Goal: Information Seeking & Learning: Find specific fact

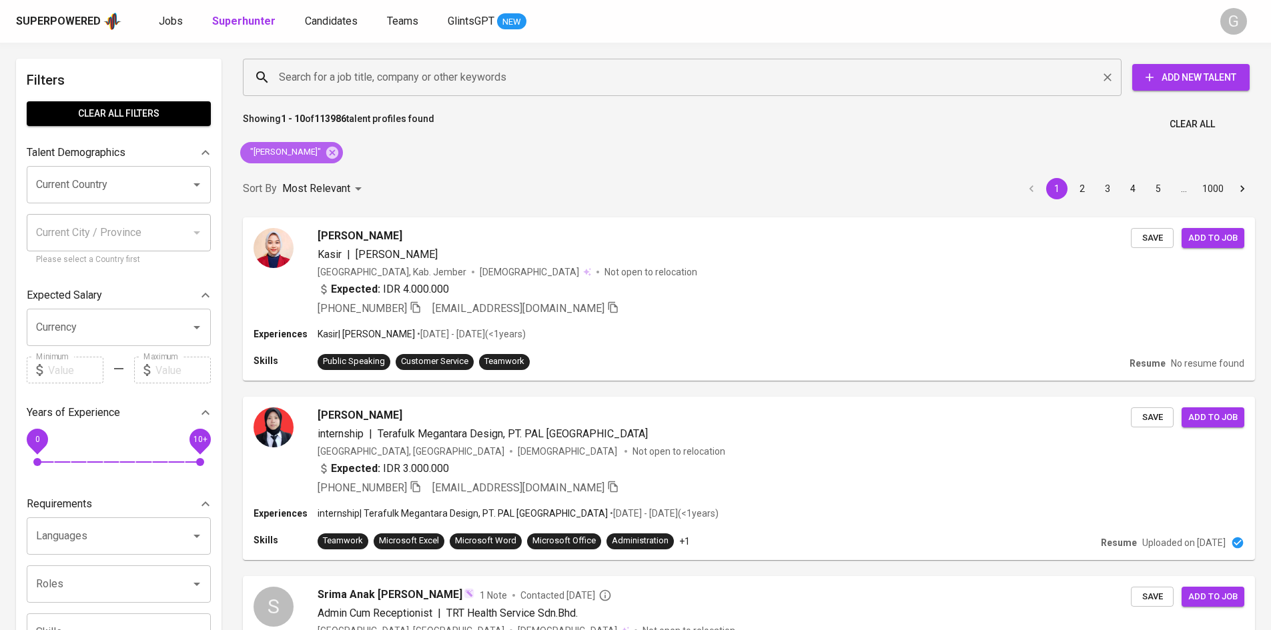
drag, startPoint x: 339, startPoint y: 155, endPoint x: 336, endPoint y: 78, distance: 76.8
click at [338, 155] on icon at bounding box center [332, 152] width 12 height 12
click at [336, 78] on input "Search for a job title, company or other keywords" at bounding box center [686, 77] width 820 height 25
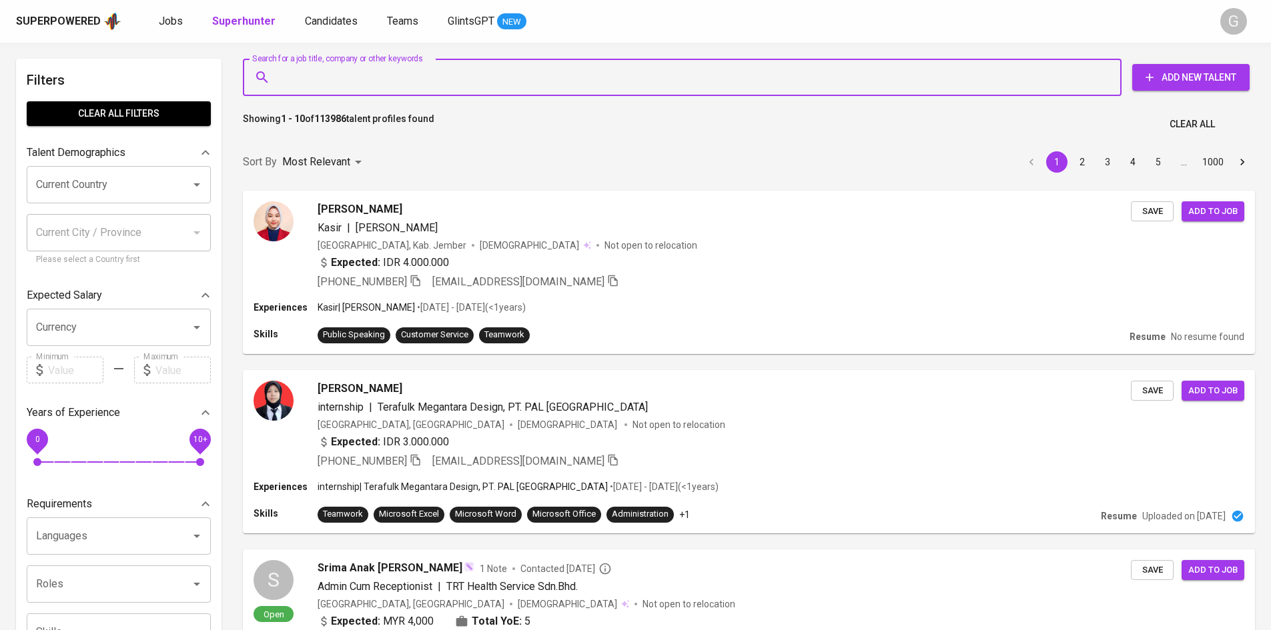
paste input "[EMAIL_ADDRESS][DOMAIN_NAME]"
type input "[EMAIL_ADDRESS][DOMAIN_NAME]"
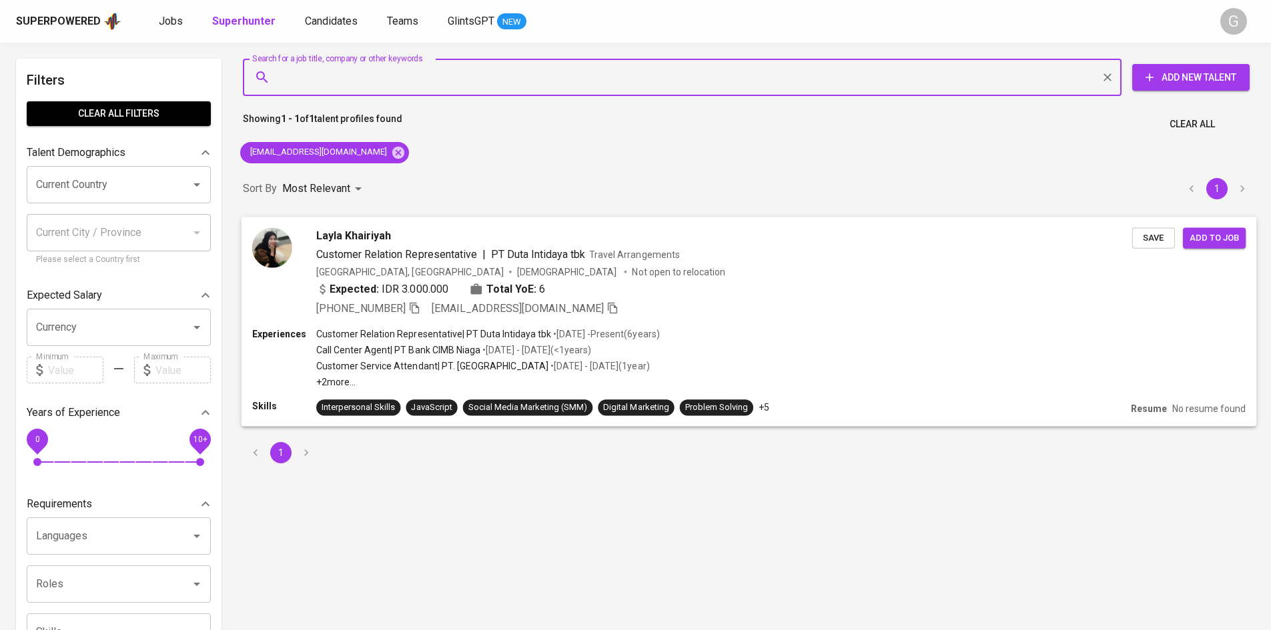
click at [902, 304] on div "[PHONE_NUMBER] [EMAIL_ADDRESS][DOMAIN_NAME]" at bounding box center [724, 308] width 816 height 16
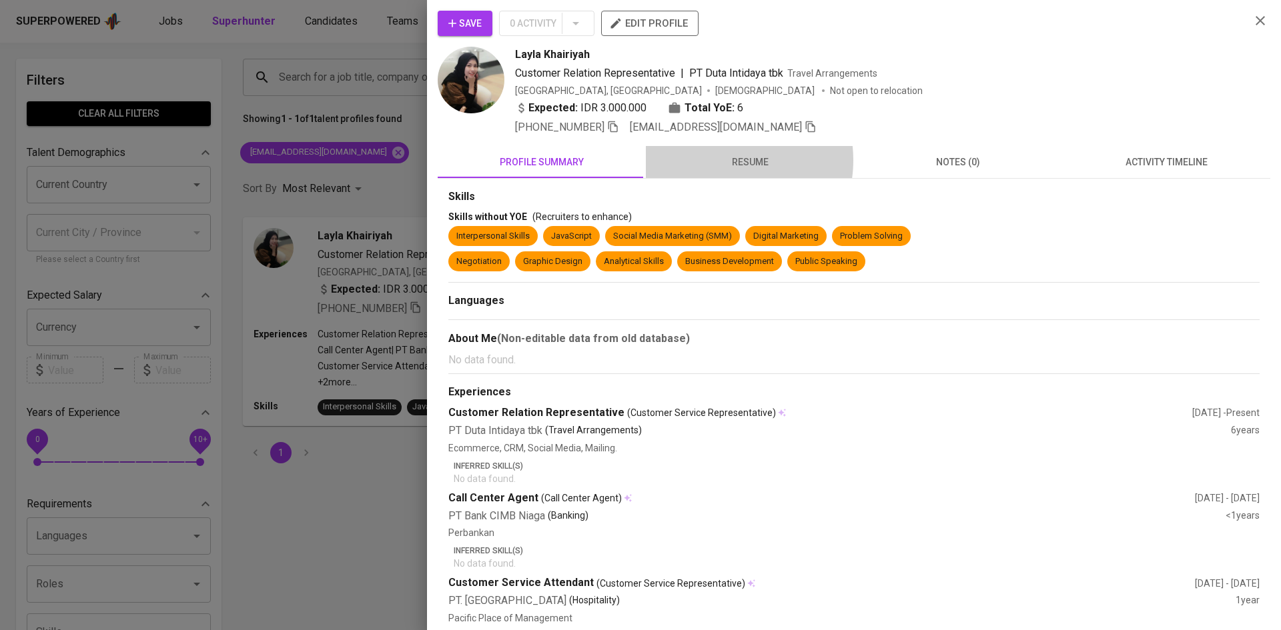
click at [718, 160] on span "resume" at bounding box center [750, 162] width 192 height 17
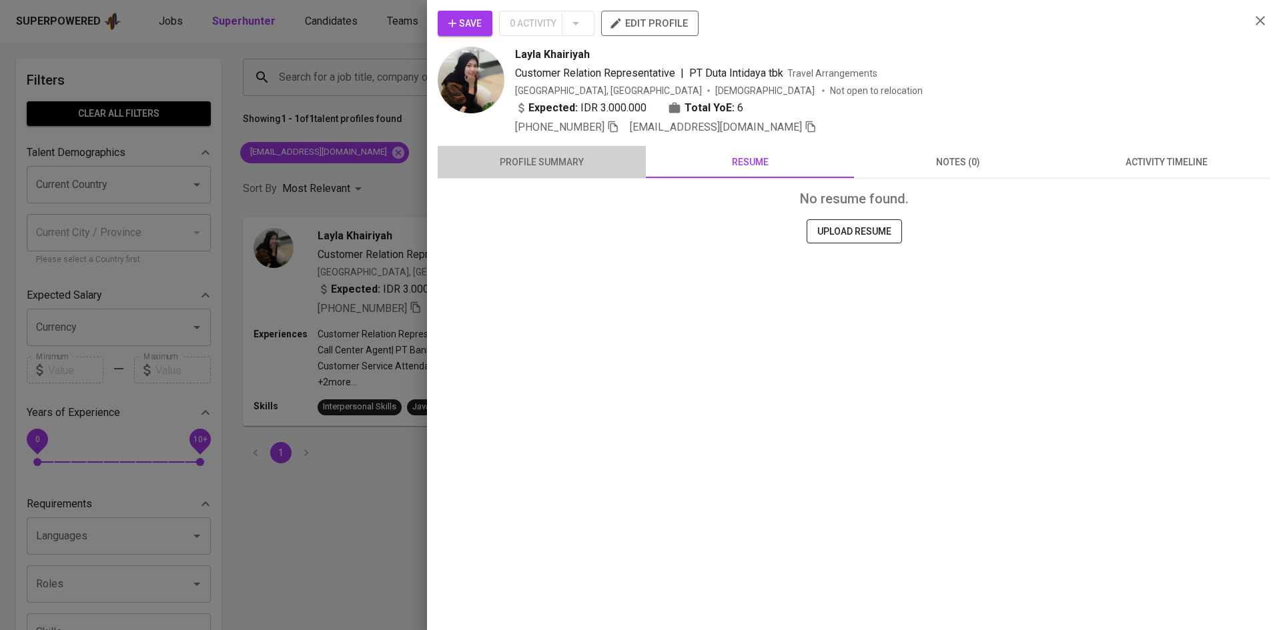
click at [558, 158] on span "profile summary" at bounding box center [542, 162] width 192 height 17
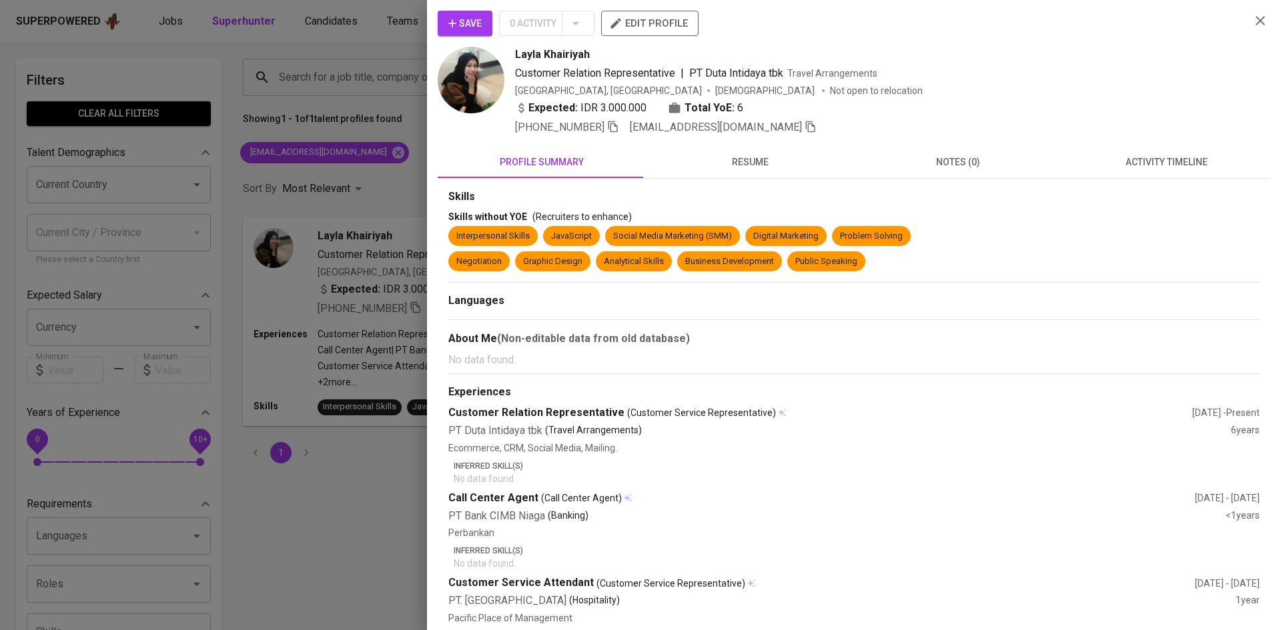
click at [306, 86] on div at bounding box center [640, 315] width 1281 height 630
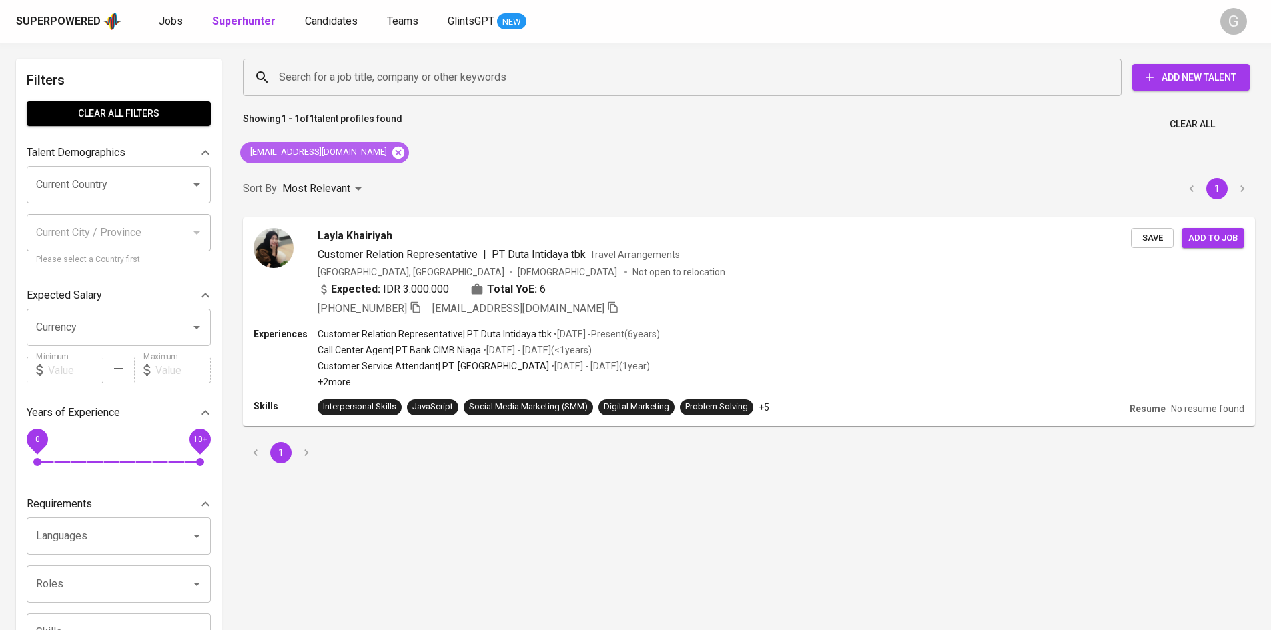
click at [392, 149] on icon at bounding box center [398, 152] width 12 height 12
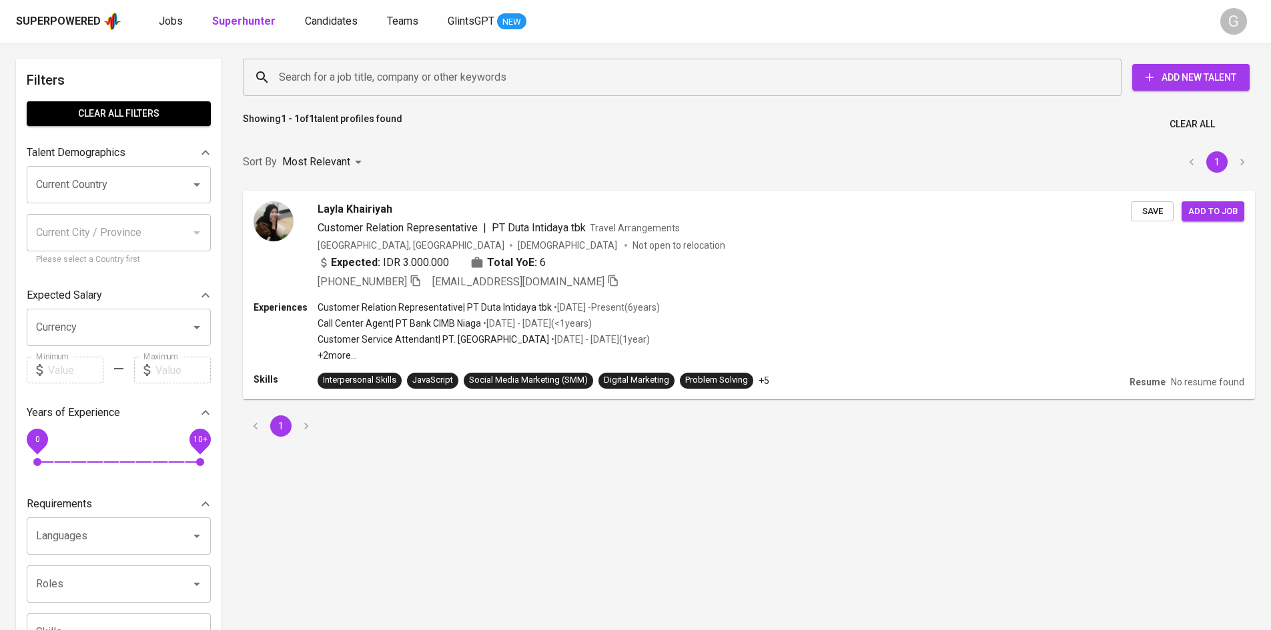
click at [355, 86] on input "Search for a job title, company or other keywords" at bounding box center [686, 77] width 820 height 25
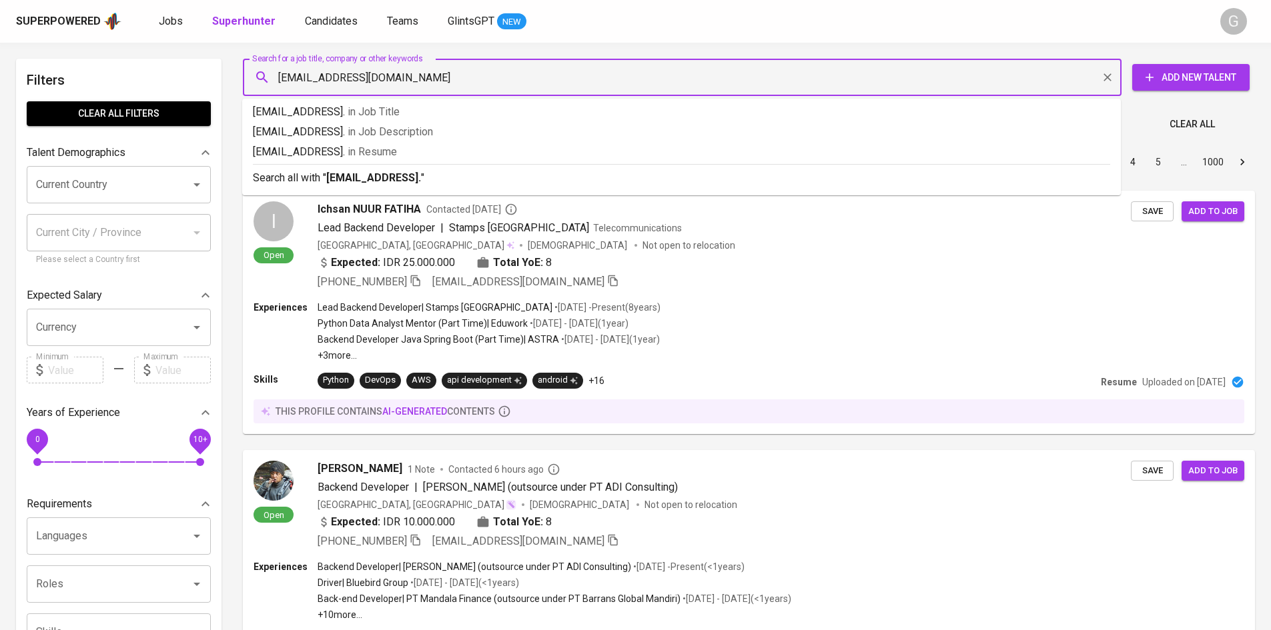
type input "[EMAIL_ADDRESS][DOMAIN_NAME]"
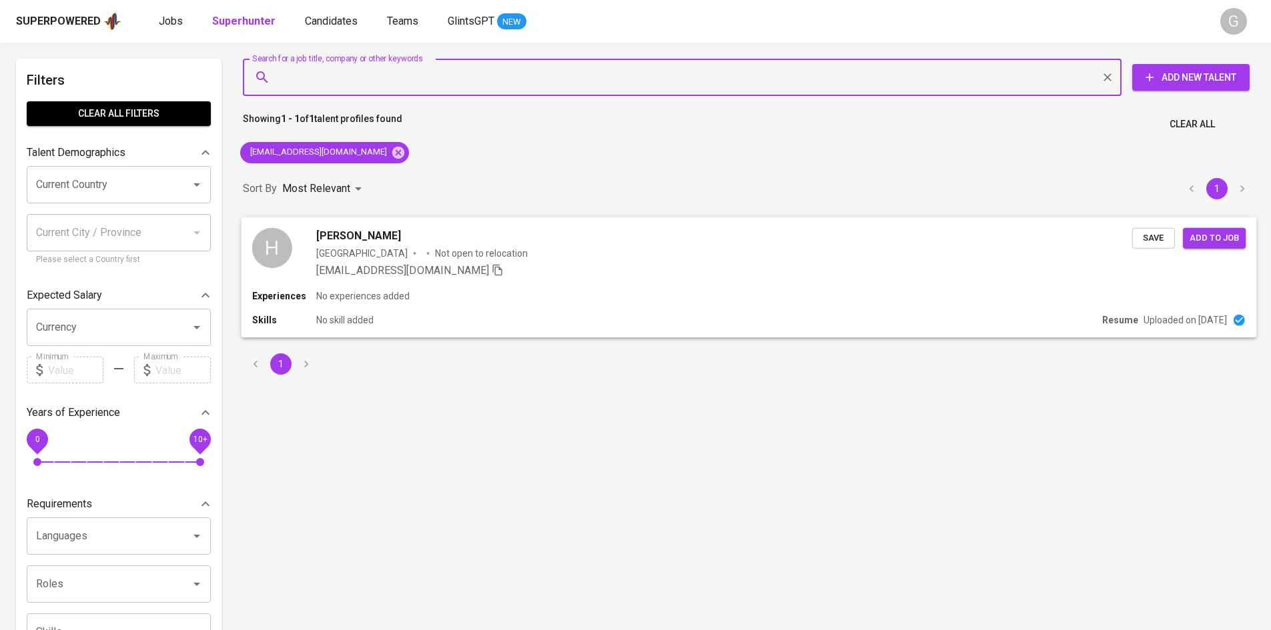
click at [857, 291] on div "Experiences No experiences added" at bounding box center [748, 296] width 993 height 13
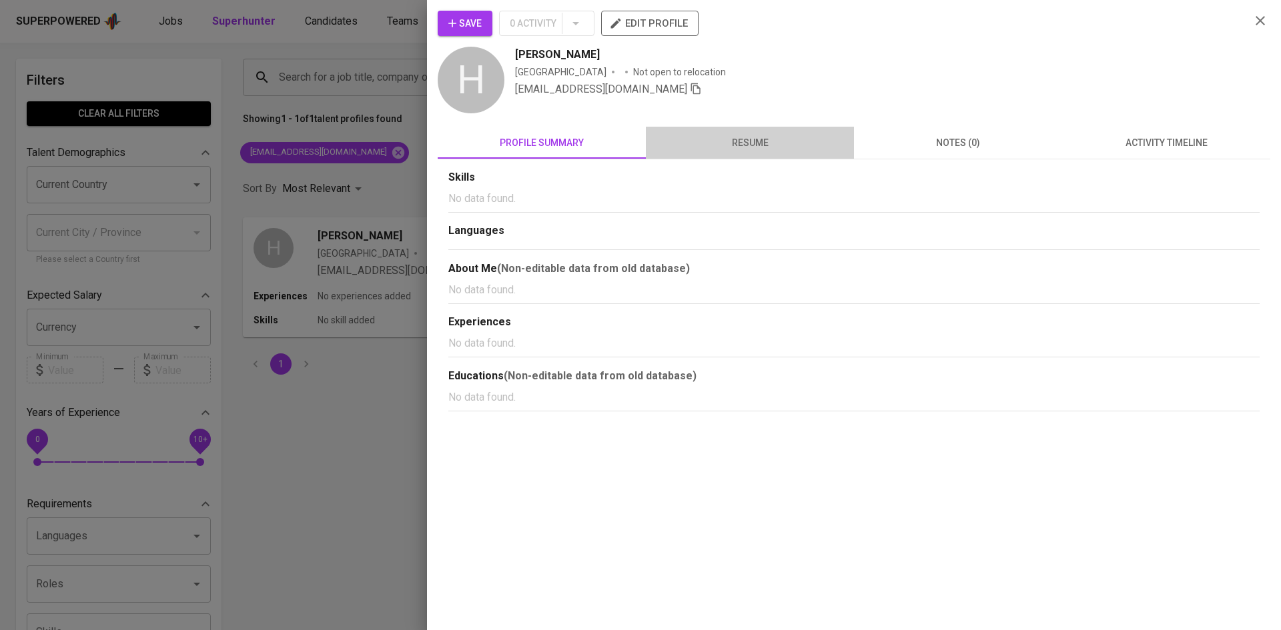
click at [750, 139] on span "resume" at bounding box center [750, 143] width 192 height 17
